Goal: Information Seeking & Learning: Learn about a topic

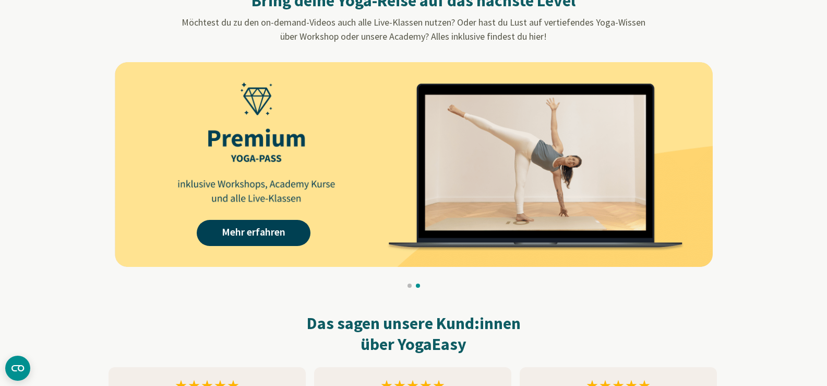
scroll to position [1018, 0]
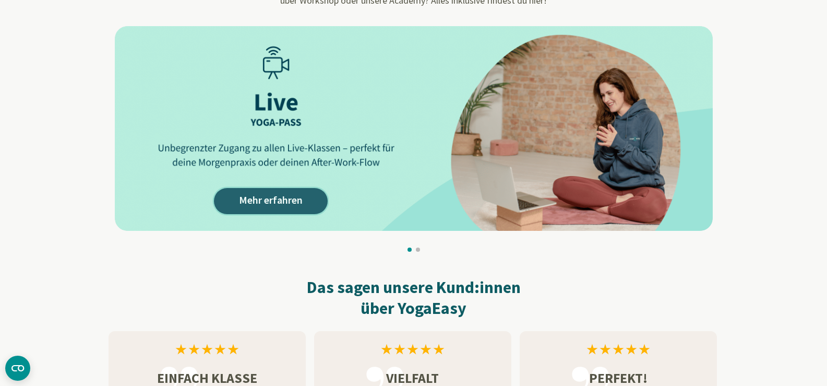
click at [287, 198] on link "Mehr erfahren" at bounding box center [271, 201] width 114 height 26
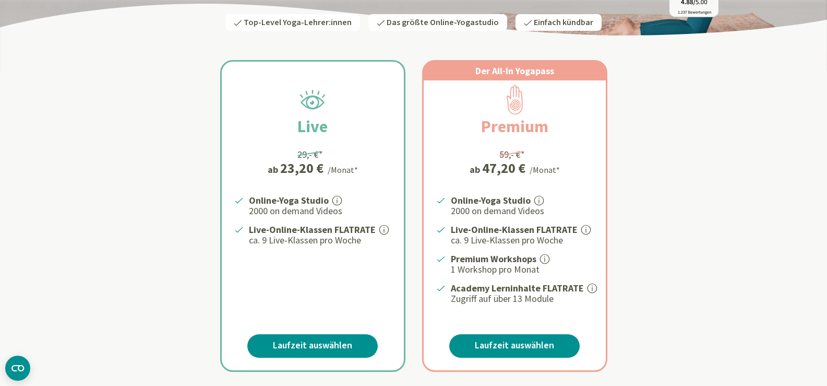
scroll to position [162, 0]
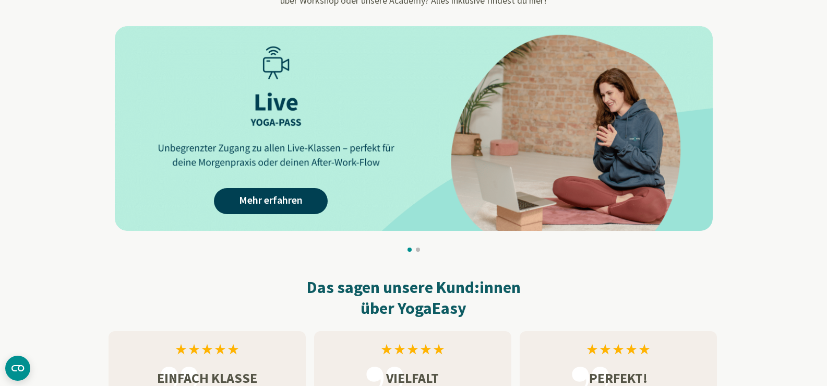
click at [514, 157] on img at bounding box center [414, 128] width 598 height 205
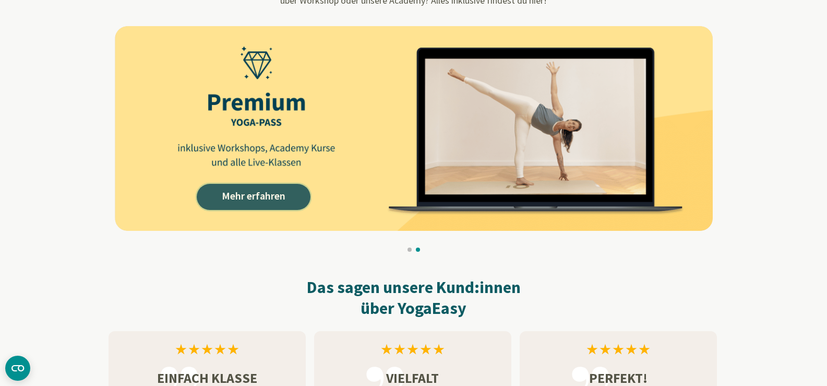
click at [278, 193] on link "Mehr erfahren" at bounding box center [254, 197] width 114 height 26
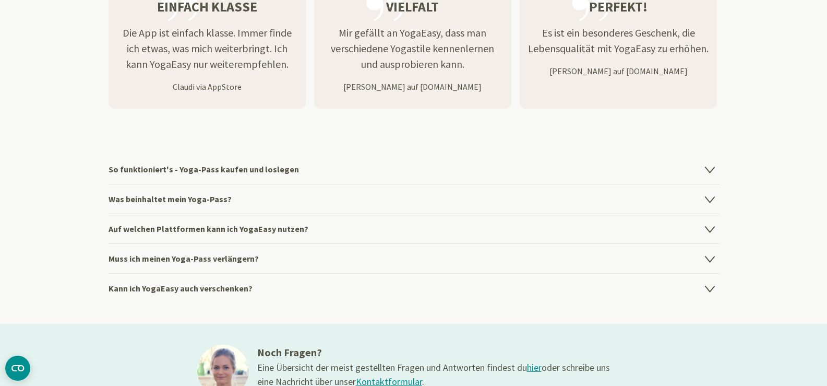
scroll to position [1392, 0]
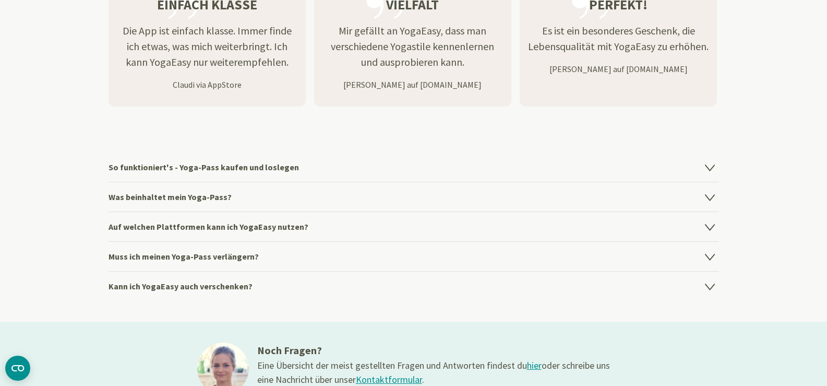
click at [271, 221] on h4 "Auf welchen Plattformen kann ich YogaEasy nutzen?" at bounding box center [414, 226] width 610 height 30
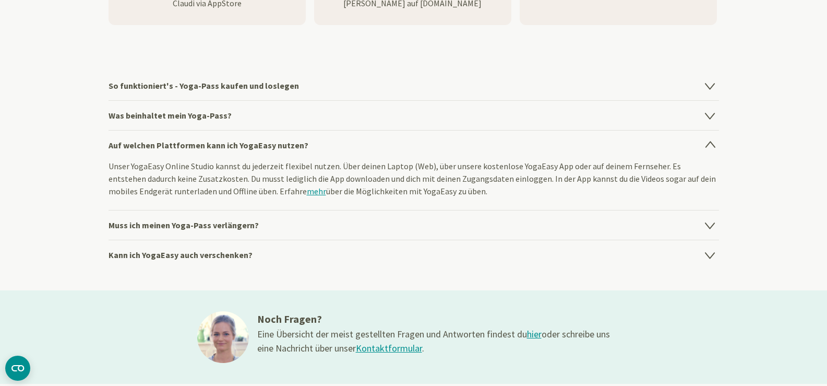
scroll to position [1473, 0]
click at [251, 222] on h4 "Muss ich meinen Yoga-Pass verlängern?" at bounding box center [414, 224] width 610 height 30
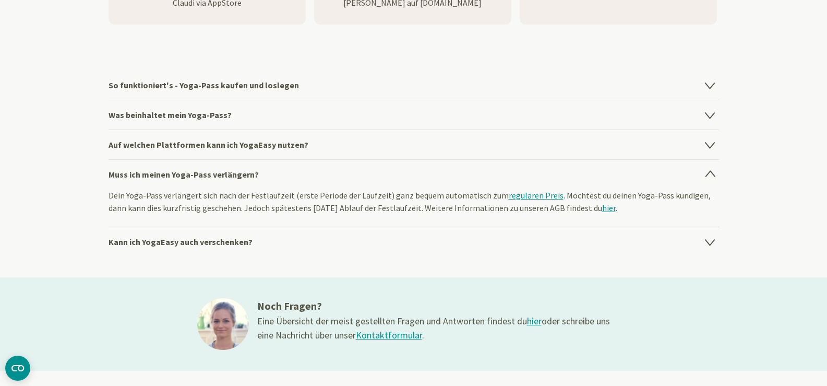
click at [237, 241] on h4 "Kann ich YogaEasy auch verschenken?" at bounding box center [414, 241] width 610 height 30
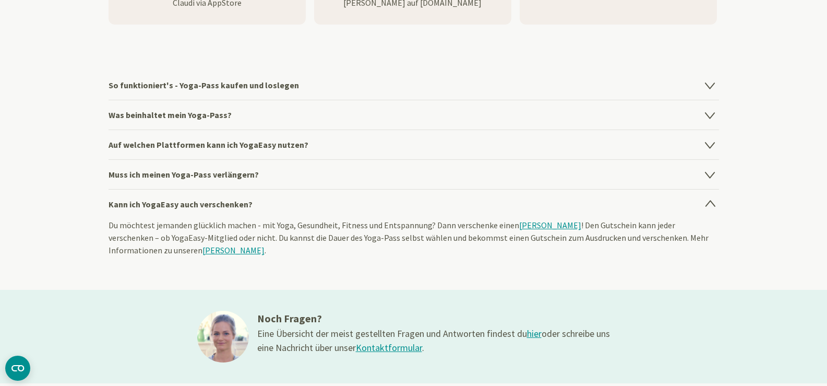
click at [266, 205] on h4 "Kann ich YogaEasy auch verschenken?" at bounding box center [414, 204] width 610 height 30
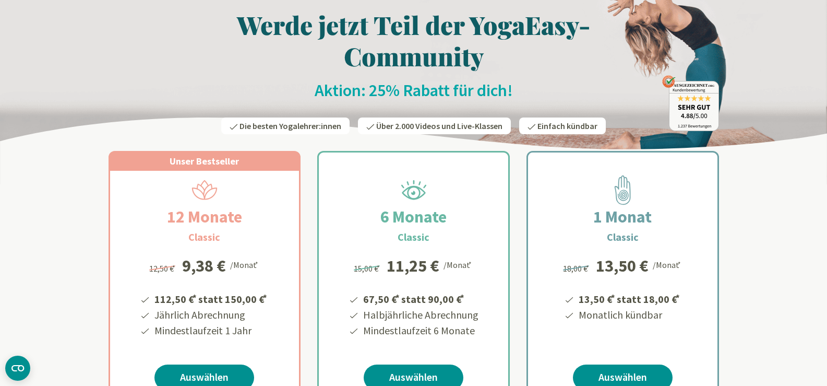
scroll to position [0, 0]
